Goal: Information Seeking & Learning: Learn about a topic

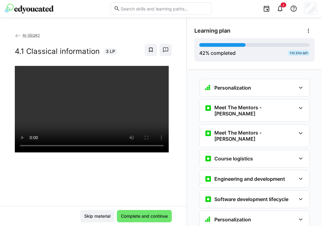
scroll to position [1017, 0]
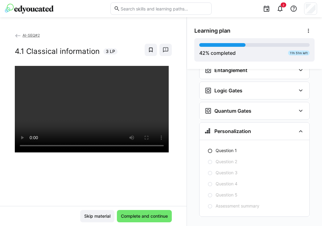
click at [153, 173] on div at bounding box center [93, 179] width 157 height 226
click at [142, 218] on span "Complete and continue" at bounding box center [144, 216] width 49 height 6
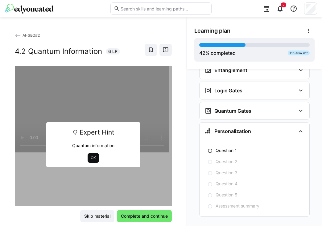
click at [94, 160] on span "OK" at bounding box center [93, 158] width 6 height 5
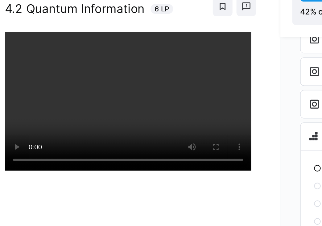
click at [166, 53] on div "AI-SEQ#2 4.2 Quantum Information 6 LP" at bounding box center [93, 119] width 186 height 174
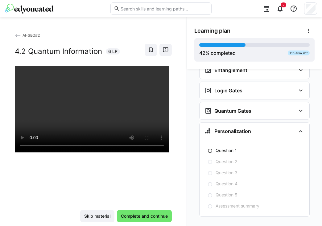
scroll to position [33, 0]
click at [158, 215] on span "Complete and continue" at bounding box center [144, 216] width 49 height 6
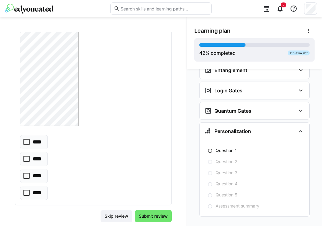
scroll to position [309, 0]
click at [40, 172] on p "****" at bounding box center [38, 172] width 10 height 8
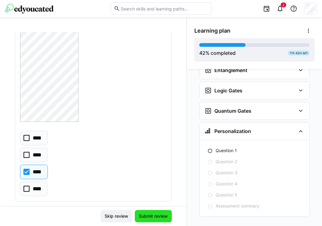
click at [149, 215] on span "Submit review" at bounding box center [153, 216] width 31 height 6
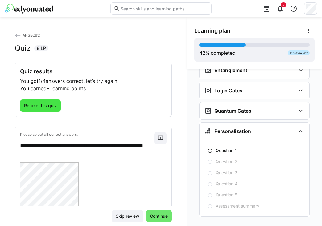
scroll to position [0, 0]
click at [55, 106] on span "Retake this quiz" at bounding box center [40, 106] width 35 height 6
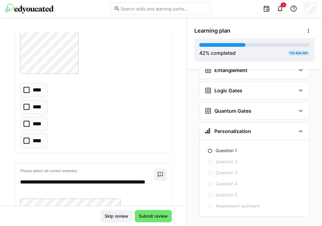
click at [32, 120] on eds-checkbox "****" at bounding box center [34, 124] width 28 height 14
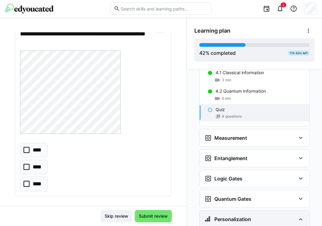
scroll to position [928, 0]
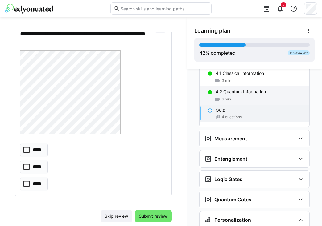
click at [233, 96] on div "6 min" at bounding box center [259, 99] width 89 height 6
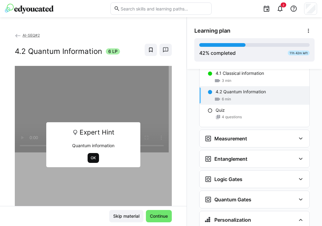
click at [92, 158] on span "OK" at bounding box center [93, 158] width 6 height 5
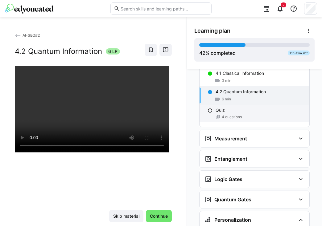
click at [236, 115] on span "4 questions" at bounding box center [232, 117] width 20 height 5
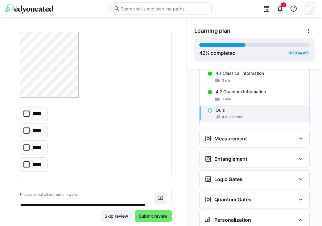
scroll to position [329, 0]
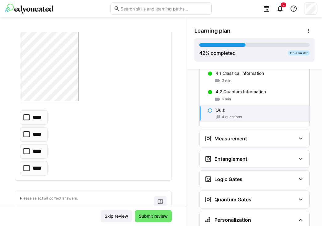
click at [36, 146] on eds-checkbox "****" at bounding box center [34, 151] width 28 height 14
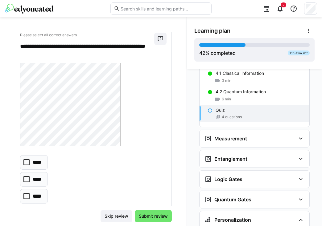
scroll to position [490, 0]
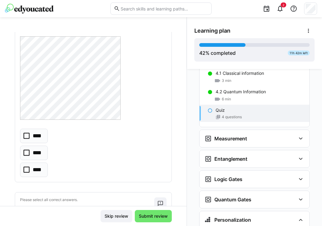
click at [35, 151] on p "****" at bounding box center [37, 153] width 9 height 8
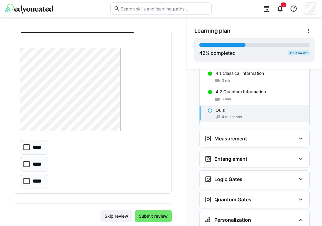
scroll to position [700, 0]
click at [35, 157] on eds-checkbox "****" at bounding box center [34, 163] width 28 height 14
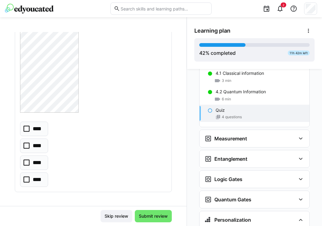
scroll to position [1158, 0]
click at [41, 178] on p "****" at bounding box center [38, 180] width 10 height 8
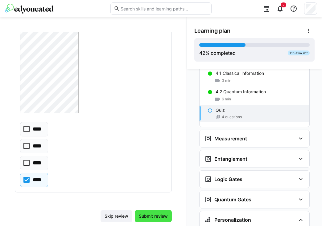
click at [157, 219] on span "Submit review" at bounding box center [153, 216] width 31 height 6
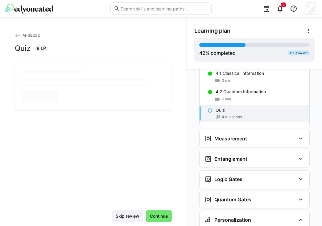
scroll to position [0, 0]
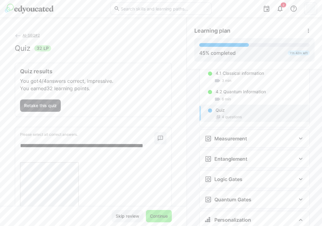
click at [157, 219] on span "Continue" at bounding box center [159, 216] width 20 height 6
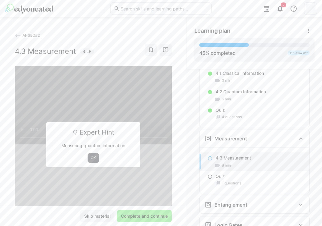
scroll to position [979, 0]
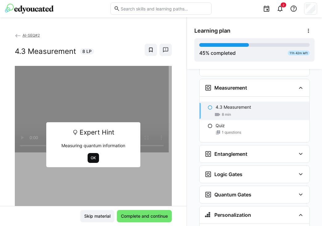
click at [91, 158] on span "OK" at bounding box center [93, 158] width 6 height 5
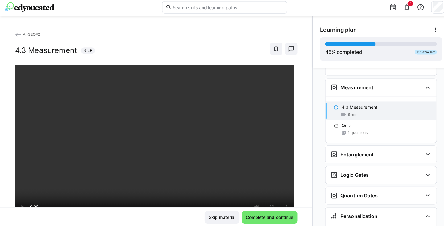
scroll to position [32, 0]
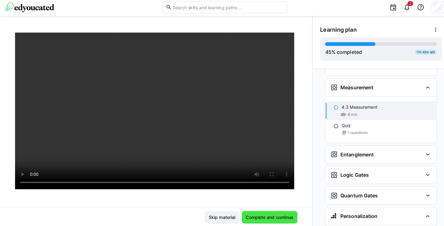
click at [269, 214] on span "Complete and continue" at bounding box center [266, 216] width 49 height 6
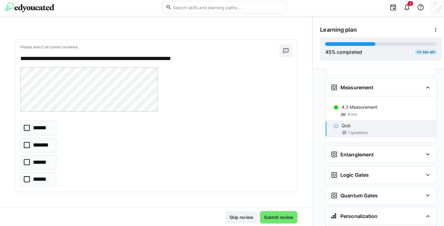
scroll to position [22, 0]
click at [47, 125] on p "******" at bounding box center [41, 129] width 16 height 8
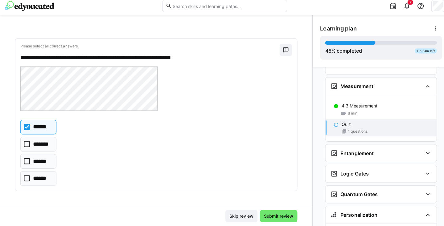
scroll to position [33, 0]
click at [269, 217] on span "Submit review" at bounding box center [275, 216] width 37 height 12
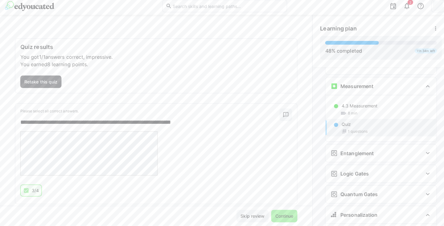
click at [269, 217] on span "Continue" at bounding box center [281, 216] width 26 height 12
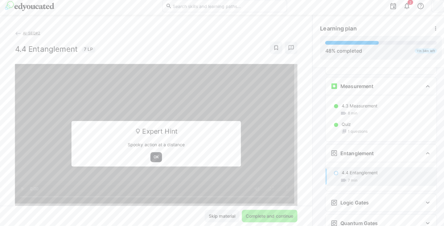
scroll to position [1045, 0]
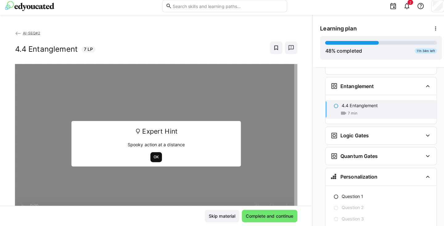
click at [152, 156] on span "OK" at bounding box center [154, 158] width 6 height 5
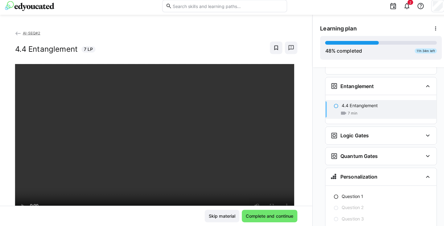
click at [205, 2] on eds-input at bounding box center [221, 8] width 123 height 12
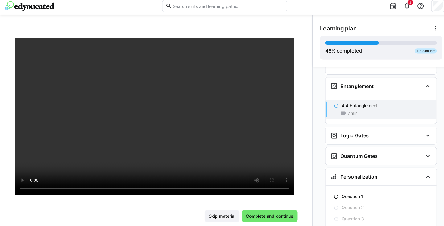
scroll to position [26, 0]
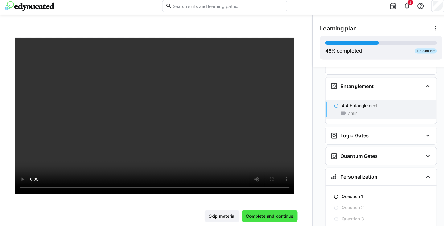
click at [253, 213] on span "Complete and continue" at bounding box center [266, 216] width 49 height 6
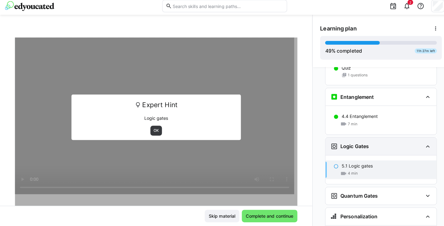
scroll to position [1087, 0]
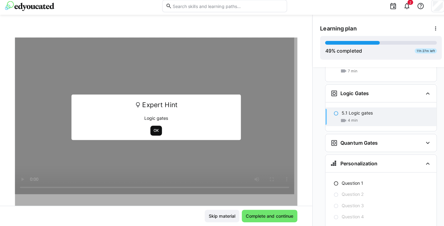
click at [151, 129] on span "OK" at bounding box center [154, 131] width 6 height 5
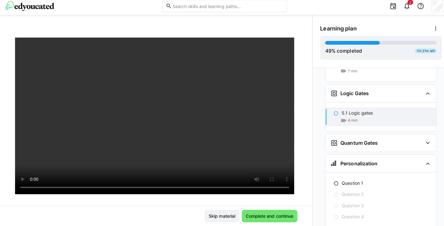
click at [265, 19] on div "AI-SEQ#2 5.1 Logic gates 4 LP Skip material Complete and continue" at bounding box center [154, 121] width 309 height 209
click at [198, 2] on eds-input at bounding box center [221, 8] width 123 height 12
click at [268, 214] on span "Complete and continue" at bounding box center [266, 216] width 49 height 6
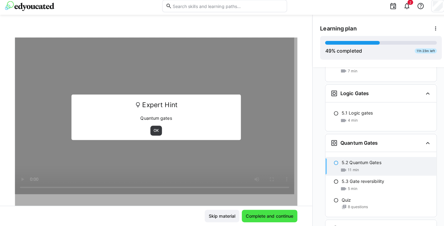
scroll to position [1120, 0]
